Goal: Transaction & Acquisition: Purchase product/service

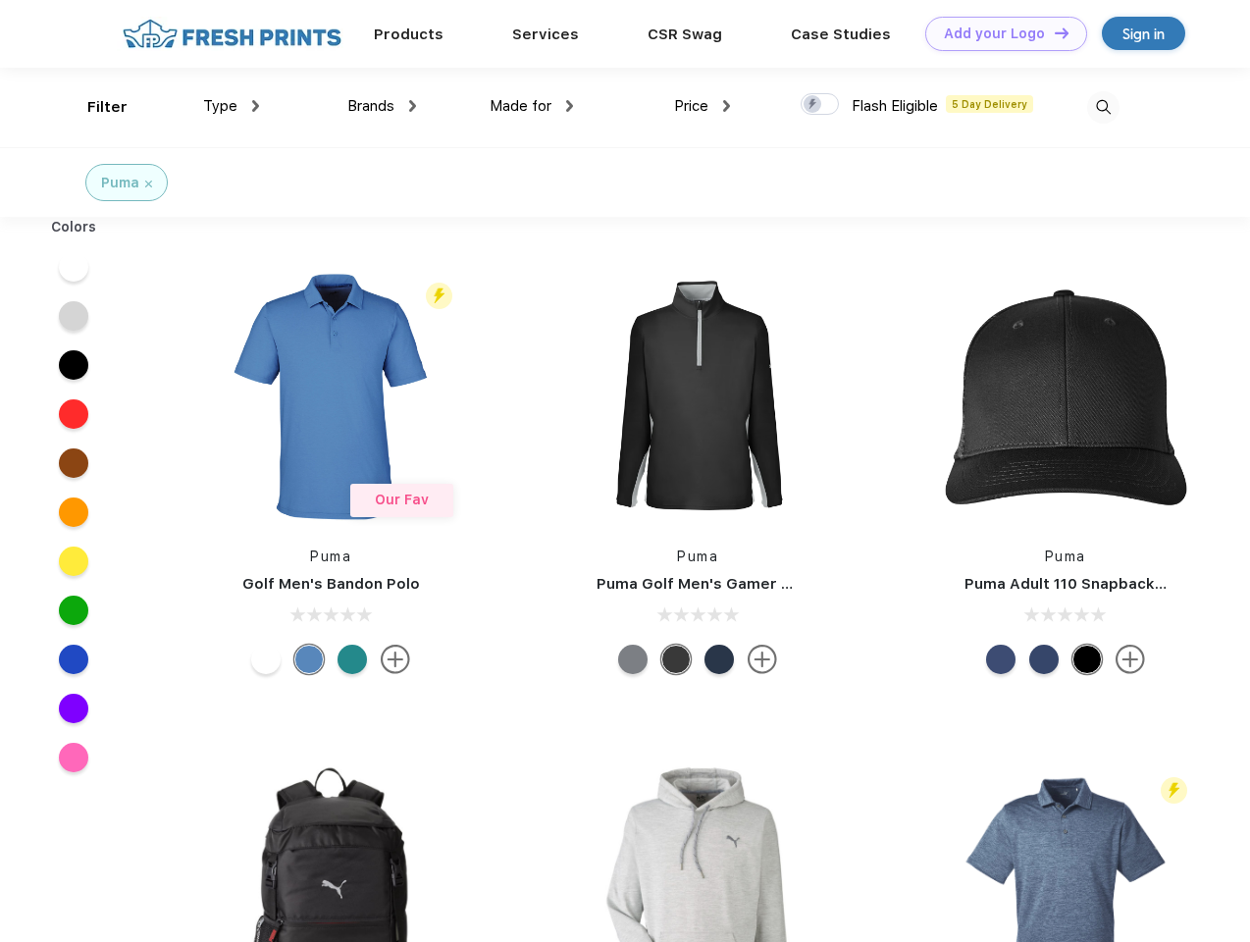
click at [999, 33] on link "Add your Logo Design Tool" at bounding box center [1006, 34] width 162 height 34
click at [0, 0] on div "Design Tool" at bounding box center [0, 0] width 0 height 0
click at [1053, 32] on link "Add your Logo Design Tool" at bounding box center [1006, 34] width 162 height 34
click at [94, 107] on div "Filter" at bounding box center [107, 107] width 40 height 23
click at [231, 106] on span "Type" at bounding box center [220, 106] width 34 height 18
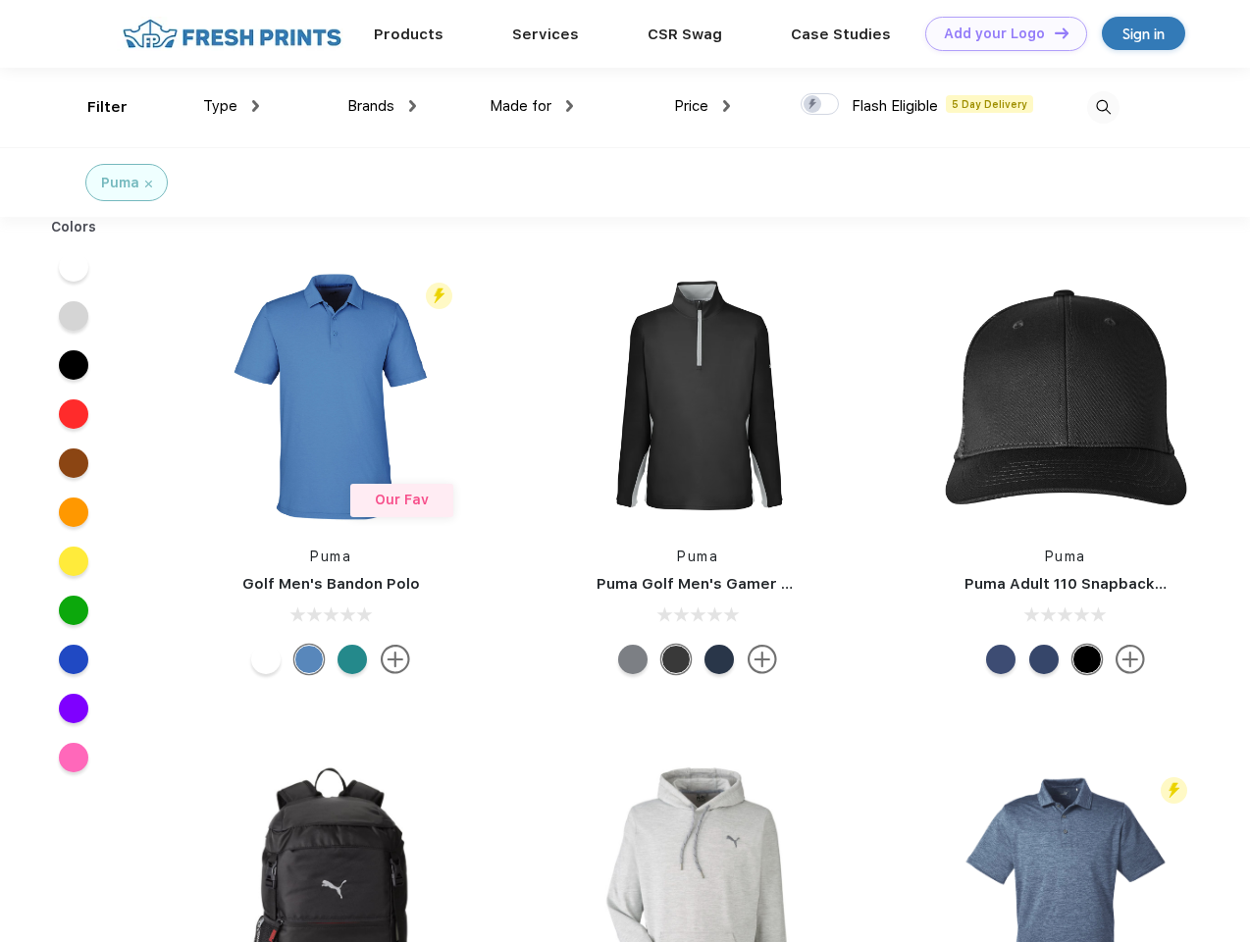
click at [382, 106] on span "Brands" at bounding box center [370, 106] width 47 height 18
click at [532, 106] on span "Made for" at bounding box center [520, 106] width 62 height 18
click at [702, 106] on span "Price" at bounding box center [691, 106] width 34 height 18
click at [820, 105] on div at bounding box center [819, 104] width 38 height 22
click at [813, 105] on input "checkbox" at bounding box center [806, 98] width 13 height 13
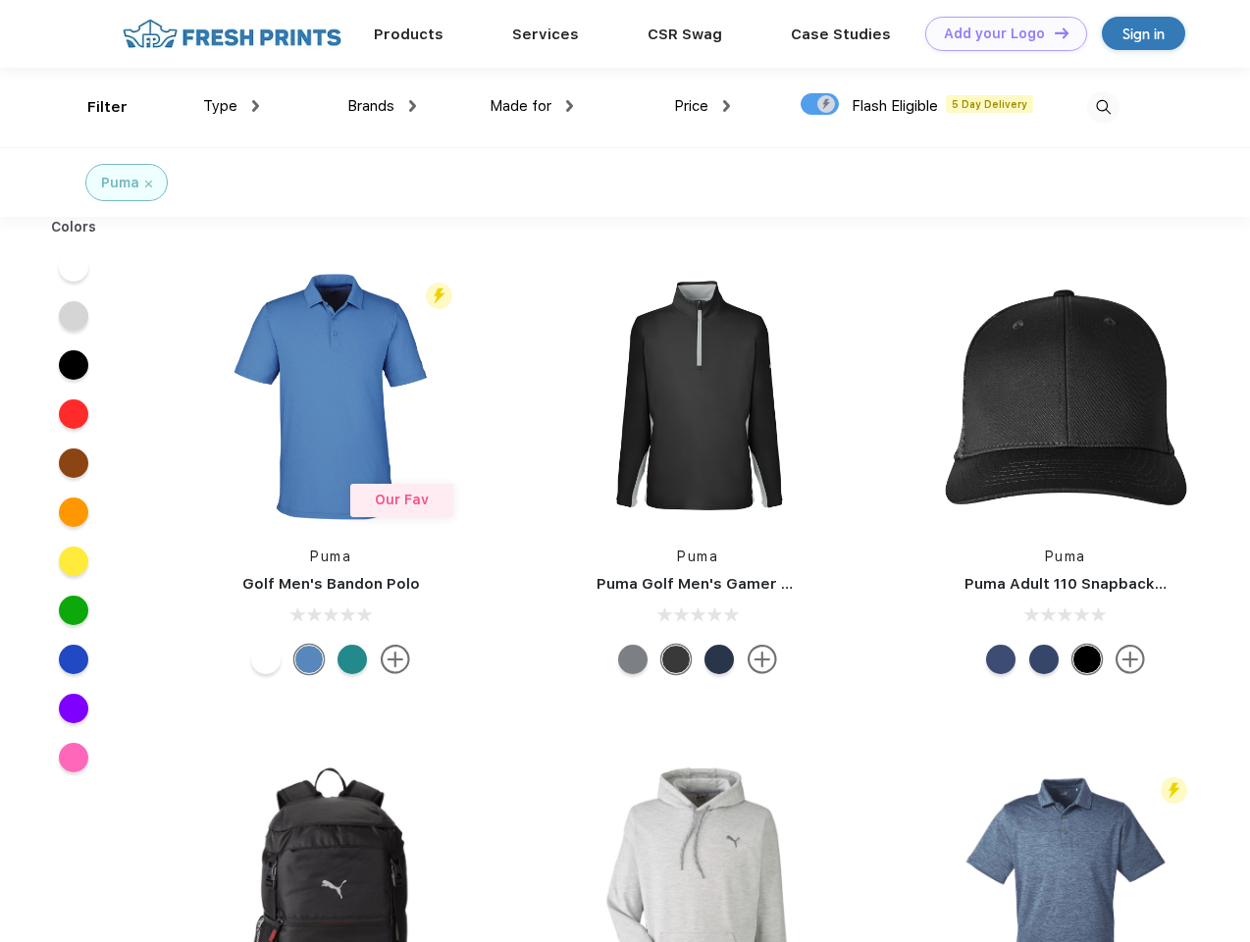
click at [1103, 107] on img at bounding box center [1103, 107] width 32 height 32
